Goal: Information Seeking & Learning: Learn about a topic

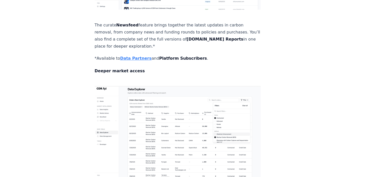
scroll to position [578, 0]
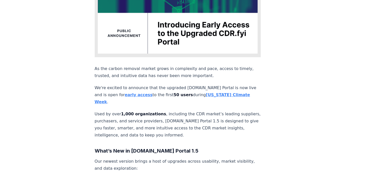
scroll to position [151, 0]
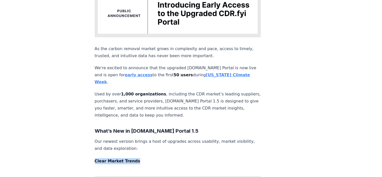
drag, startPoint x: 93, startPoint y: 138, endPoint x: 141, endPoint y: 138, distance: 48.3
copy strong "Clear Market Trends"
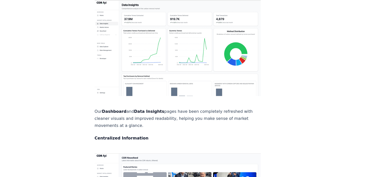
scroll to position [327, 0]
drag, startPoint x: 93, startPoint y: 84, endPoint x: 101, endPoint y: 84, distance: 8.0
click at [101, 84] on div "[DATE] Introducing Early Access to the Upgraded [DOMAIN_NAME] Portal As the car…" at bounding box center [191, 121] width 352 height 860
click at [173, 94] on div "As the carbon removal market grows in complexity and pace, access to timely, tr…" at bounding box center [178, 144] width 166 height 814
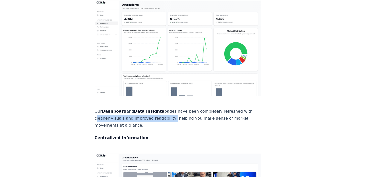
drag, startPoint x: 95, startPoint y: 85, endPoint x: 167, endPoint y: 84, distance: 72.2
click at [167, 108] on p "Our Dashboard and Data Insights pages have been completely refreshed with clean…" at bounding box center [178, 118] width 166 height 21
copy p "cleaner visuals and improved readability"
click at [76, 106] on div "[DATE] Introducing Early Access to the Upgraded [DOMAIN_NAME] Portal As the car…" at bounding box center [191, 121] width 352 height 860
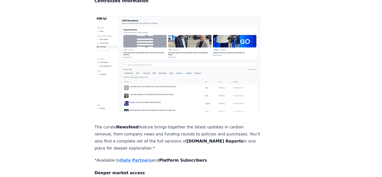
scroll to position [478, 0]
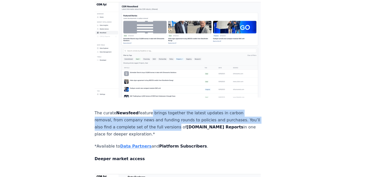
drag, startPoint x: 147, startPoint y: 69, endPoint x: 182, endPoint y: 82, distance: 37.2
click at [182, 109] on p "The curate Newsfeed feature brings together the latest updates in carbon remova…" at bounding box center [178, 123] width 166 height 28
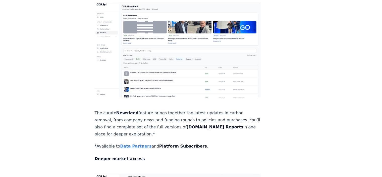
click at [178, 109] on p "The curate Newsfeed feature brings together the latest updates in carbon remova…" at bounding box center [178, 123] width 166 height 28
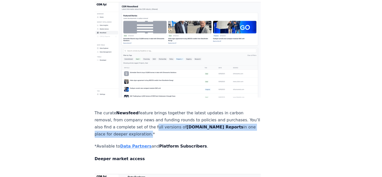
drag, startPoint x: 162, startPoint y: 80, endPoint x: 145, endPoint y: 88, distance: 18.4
click at [145, 109] on p "The curate Newsfeed feature brings together the latest updates in carbon remova…" at bounding box center [178, 123] width 166 height 28
copy p "full versions of [DOMAIN_NAME] Reports in one place for deeper exploration"
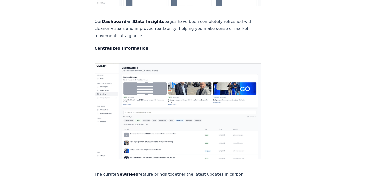
scroll to position [377, 0]
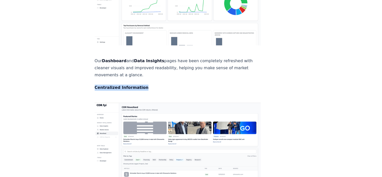
drag, startPoint x: 91, startPoint y: 53, endPoint x: 160, endPoint y: 52, distance: 68.6
click at [160, 52] on div "[DATE] Introducing Early Access to the Upgraded [DOMAIN_NAME] Portal As the car…" at bounding box center [191, 71] width 352 height 860
copy strong "Centralized Information"
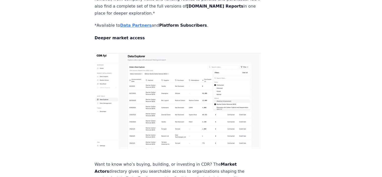
scroll to position [629, 0]
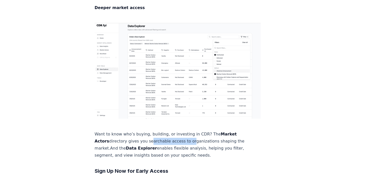
drag, startPoint x: 131, startPoint y: 82, endPoint x: 171, endPoint y: 82, distance: 39.7
click at [171, 130] on p "Want to know who’s buying, building, or investing in CDR? The Market Actors dir…" at bounding box center [178, 144] width 166 height 28
drag, startPoint x: 130, startPoint y: 82, endPoint x: 229, endPoint y: 84, distance: 99.3
click at [229, 130] on p "Want to know who’s buying, building, or investing in CDR? The Market Actors dir…" at bounding box center [178, 144] width 166 height 28
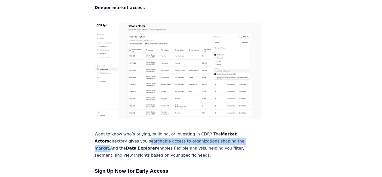
copy p "searchable access to organizations shaping the market"
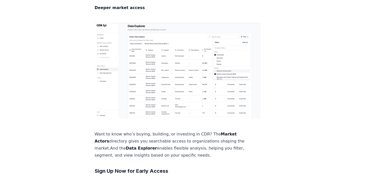
click at [198, 130] on p "Want to know who’s buying, building, or investing in CDR? The Market Actors dir…" at bounding box center [178, 144] width 166 height 28
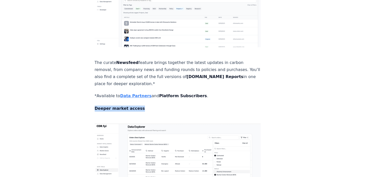
drag, startPoint x: 93, startPoint y: 61, endPoint x: 159, endPoint y: 63, distance: 66.2
copy strong "Deeper market access"
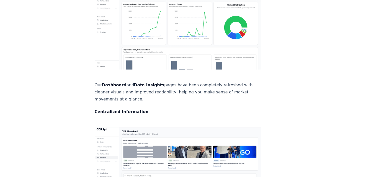
scroll to position [352, 0]
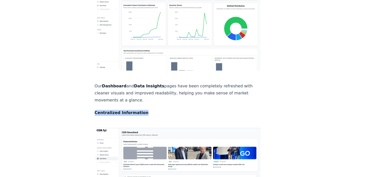
drag, startPoint x: 149, startPoint y: 77, endPoint x: 81, endPoint y: 76, distance: 67.4
click at [81, 76] on div "[DATE] Introducing Early Access to the Upgraded [DOMAIN_NAME] Portal As the car…" at bounding box center [191, 96] width 352 height 860
copy strong "Centralized Information"
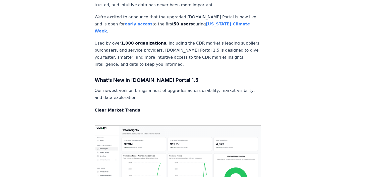
scroll to position [201, 0]
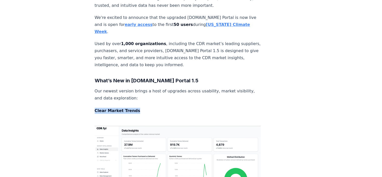
drag, startPoint x: 136, startPoint y: 88, endPoint x: 95, endPoint y: 90, distance: 41.5
click at [95, 108] on h4 "Clear Market Trends" at bounding box center [178, 111] width 166 height 6
copy strong "Clear Market Trends"
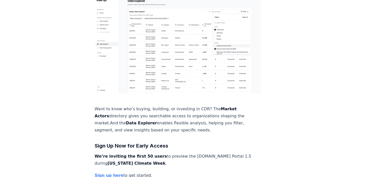
scroll to position [679, 0]
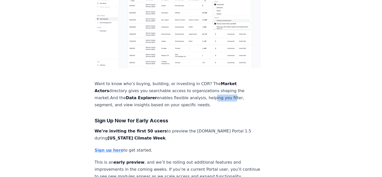
click at [200, 80] on p "Want to know who’s buying, building, or investing in CDR? The Market Actors dir…" at bounding box center [178, 94] width 166 height 28
click at [192, 80] on p "Want to know who’s buying, building, or investing in CDR? The Market Actors dir…" at bounding box center [178, 94] width 166 height 28
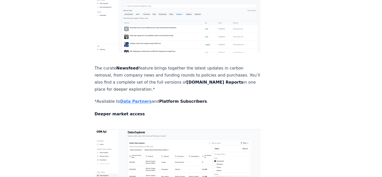
scroll to position [503, 0]
